Goal: Task Accomplishment & Management: Manage account settings

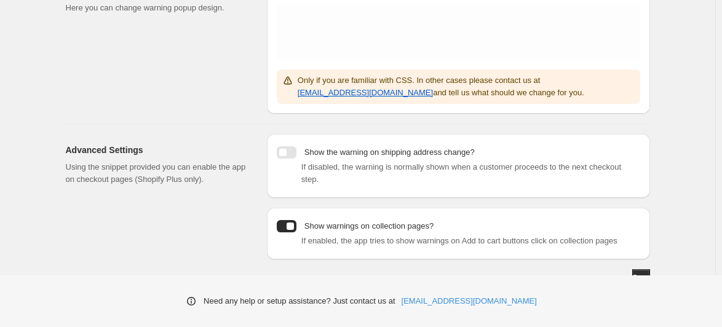
scroll to position [310, 0]
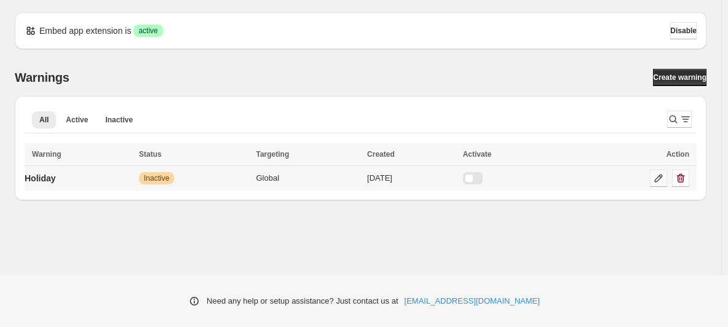
click at [656, 178] on icon at bounding box center [658, 178] width 12 height 12
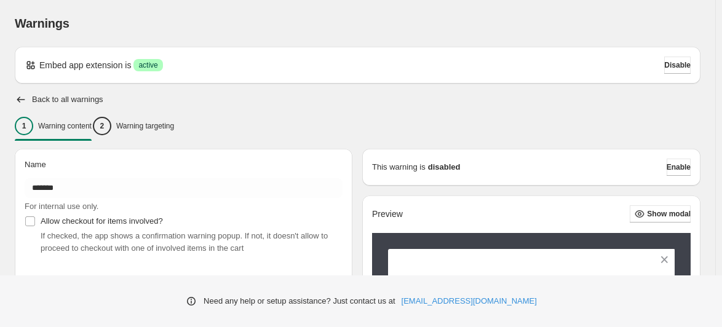
type input "*******"
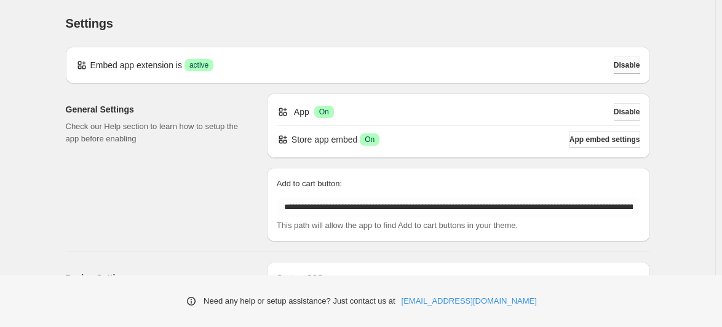
click at [635, 66] on span "Disable" at bounding box center [627, 65] width 26 height 10
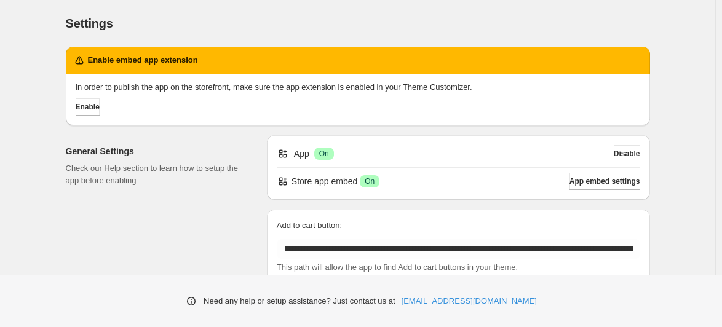
click at [438, 10] on div "Settings. This page is ready Settings" at bounding box center [358, 23] width 584 height 47
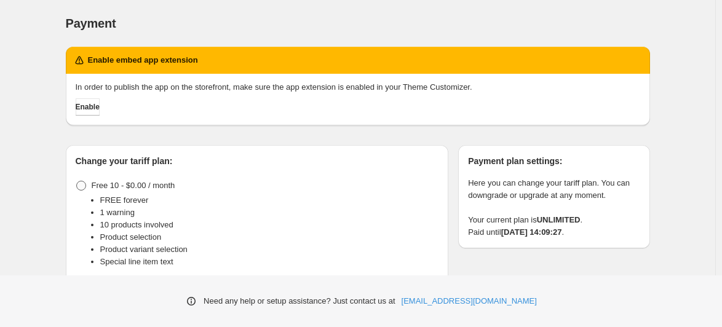
click at [84, 186] on span at bounding box center [81, 186] width 10 height 10
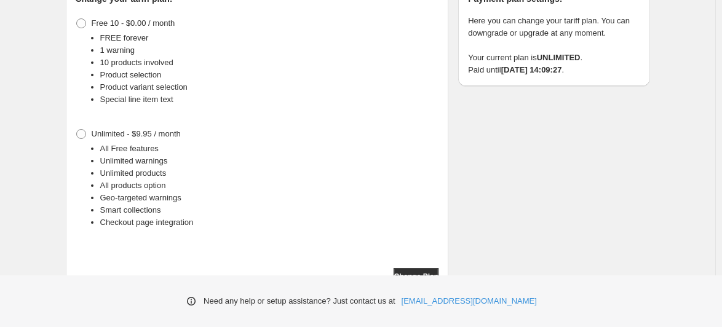
scroll to position [182, 0]
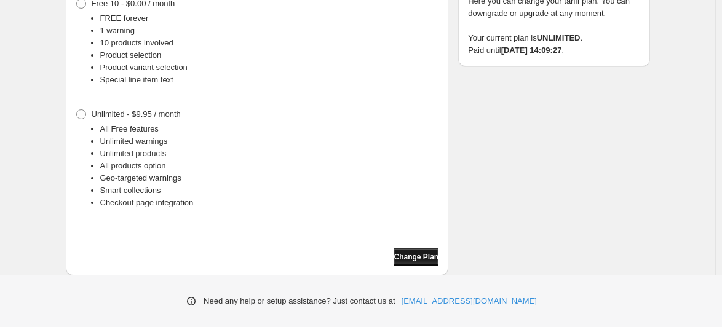
click at [406, 259] on span "Change Plan" at bounding box center [416, 257] width 45 height 10
